Goal: Task Accomplishment & Management: Manage account settings

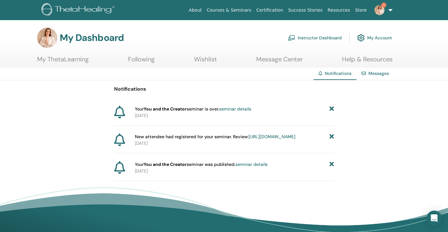
click at [332, 108] on icon at bounding box center [331, 109] width 4 height 7
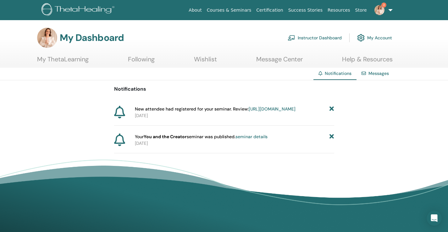
click at [332, 109] on icon at bounding box center [331, 109] width 4 height 7
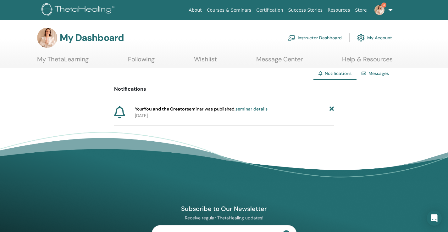
click at [332, 109] on icon at bounding box center [331, 109] width 4 height 7
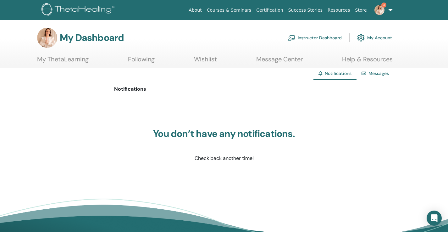
click at [323, 37] on link "Instructor Dashboard" at bounding box center [315, 38] width 54 height 14
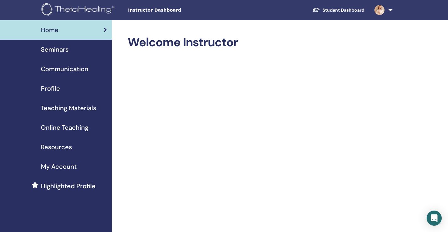
click at [70, 50] on div "Seminars" at bounding box center [56, 49] width 102 height 9
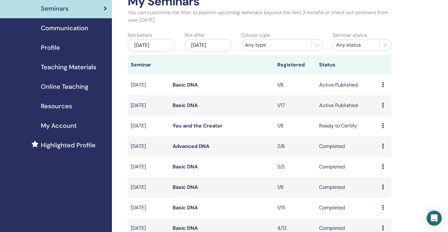
scroll to position [45, 0]
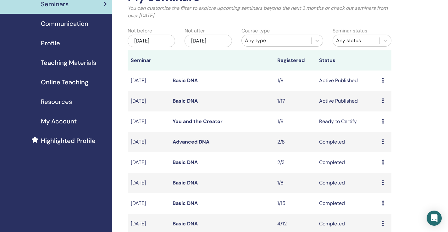
click at [211, 122] on link "You and the Creator" at bounding box center [198, 121] width 50 height 7
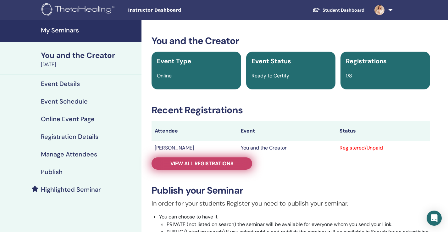
click at [220, 162] on span "View all registrations" at bounding box center [201, 163] width 63 height 7
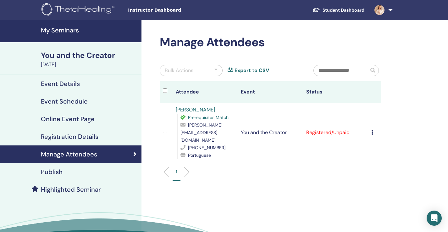
click at [372, 124] on td "Cancel Registration Do not auto-certify Mark as Paid Mark as Unpaid Mark as Abs…" at bounding box center [374, 132] width 13 height 59
click at [373, 129] on icon at bounding box center [372, 131] width 2 height 5
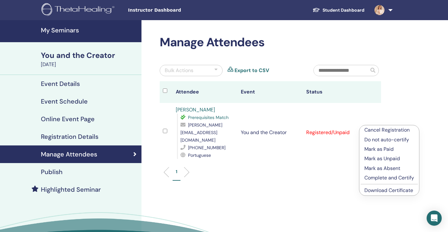
click at [382, 150] on p "Mark as Paid" at bounding box center [389, 149] width 50 height 8
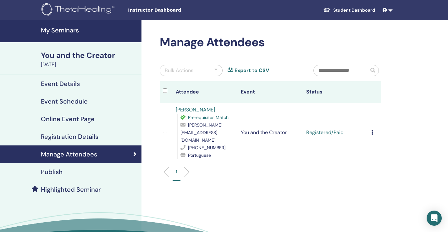
click at [373, 129] on icon at bounding box center [372, 131] width 2 height 5
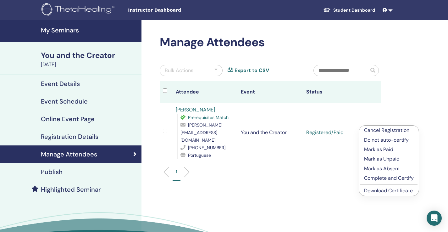
click at [388, 180] on p "Complete and Certify" at bounding box center [389, 178] width 50 height 8
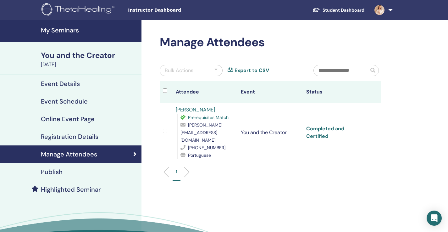
click at [335, 125] on link "Completed and Certified" at bounding box center [325, 132] width 38 height 14
